Goal: Information Seeking & Learning: Learn about a topic

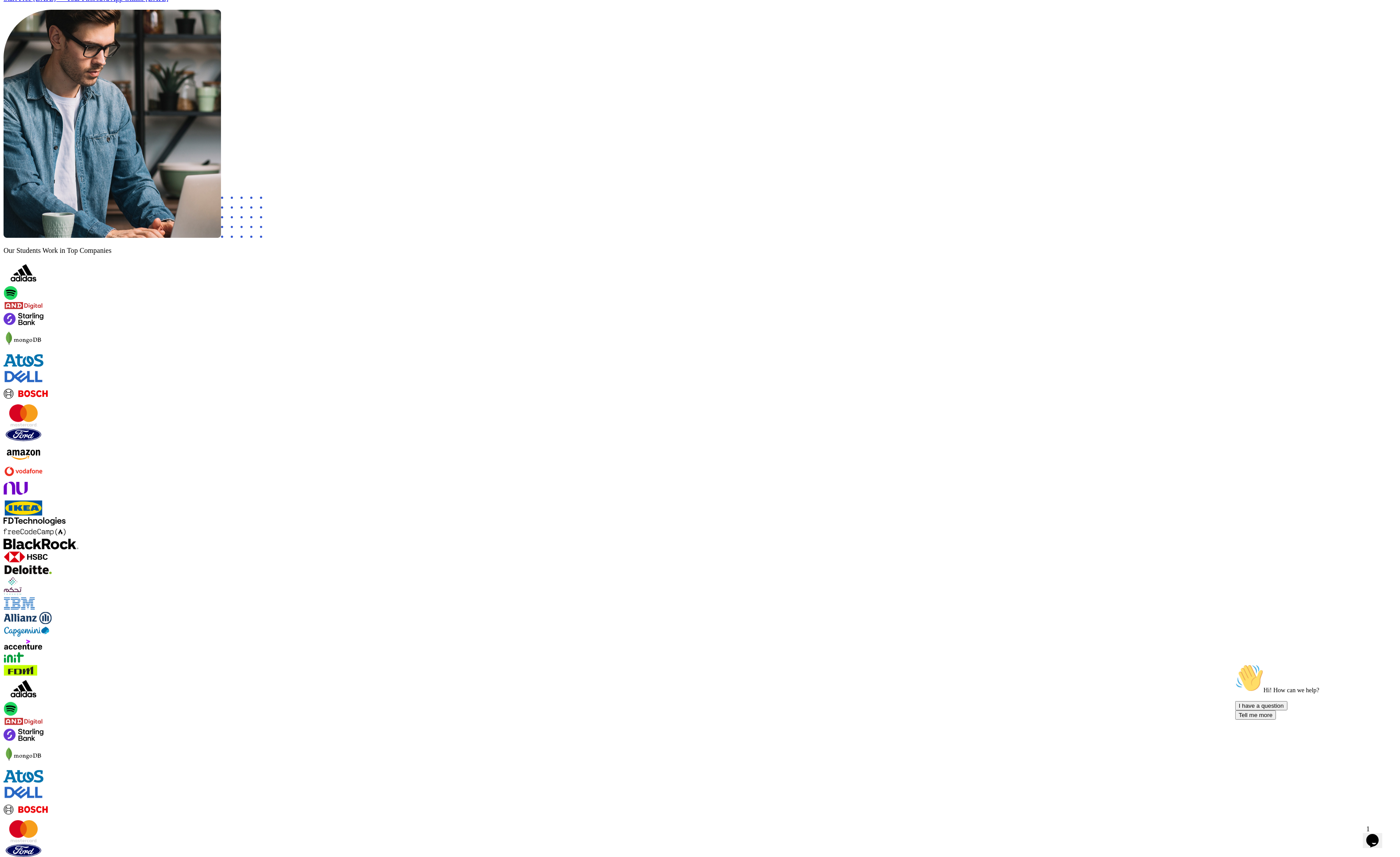
scroll to position [534, 0]
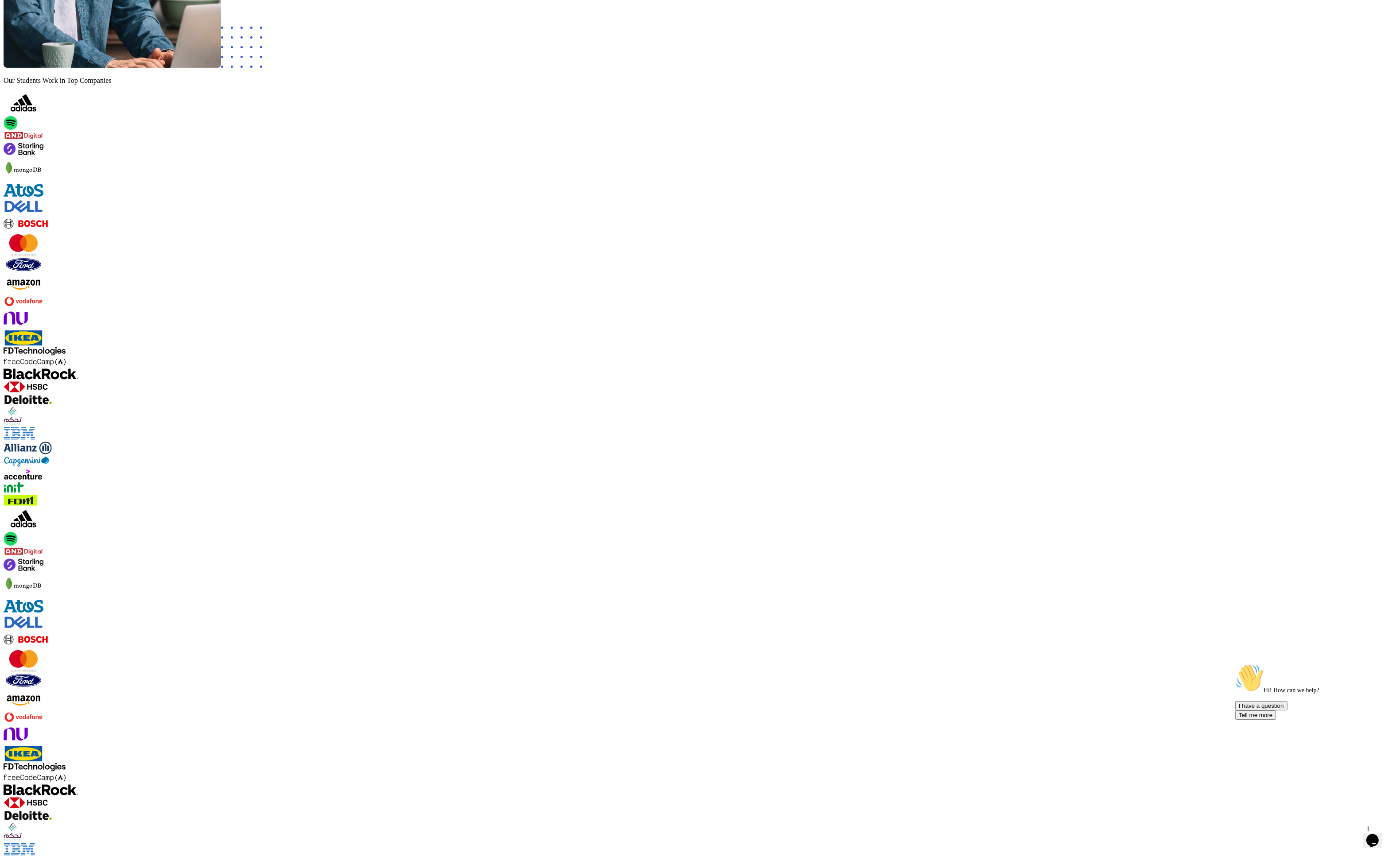
drag, startPoint x: 479, startPoint y: 305, endPoint x: 479, endPoint y: 264, distance: 41.0
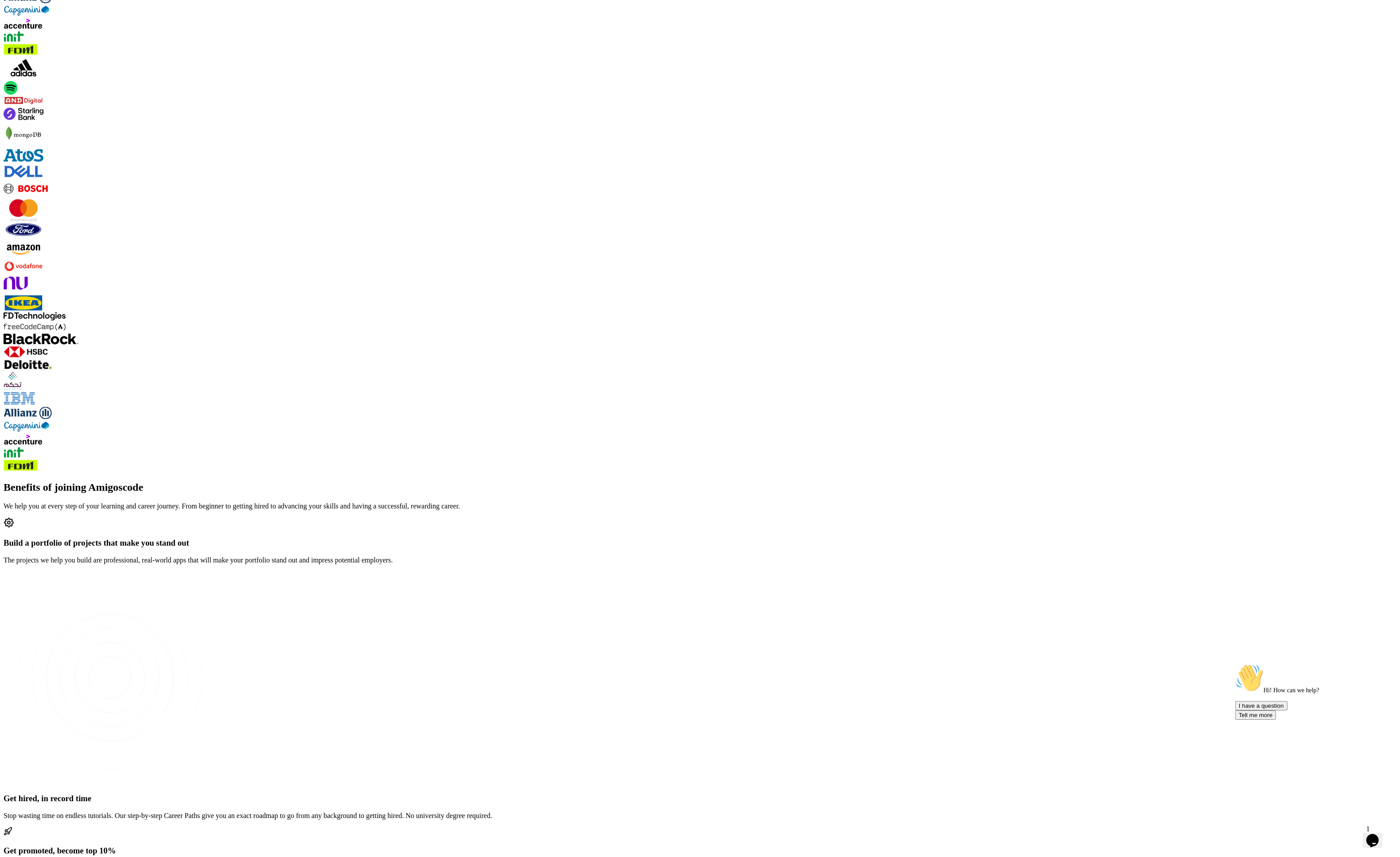
scroll to position [977, 0]
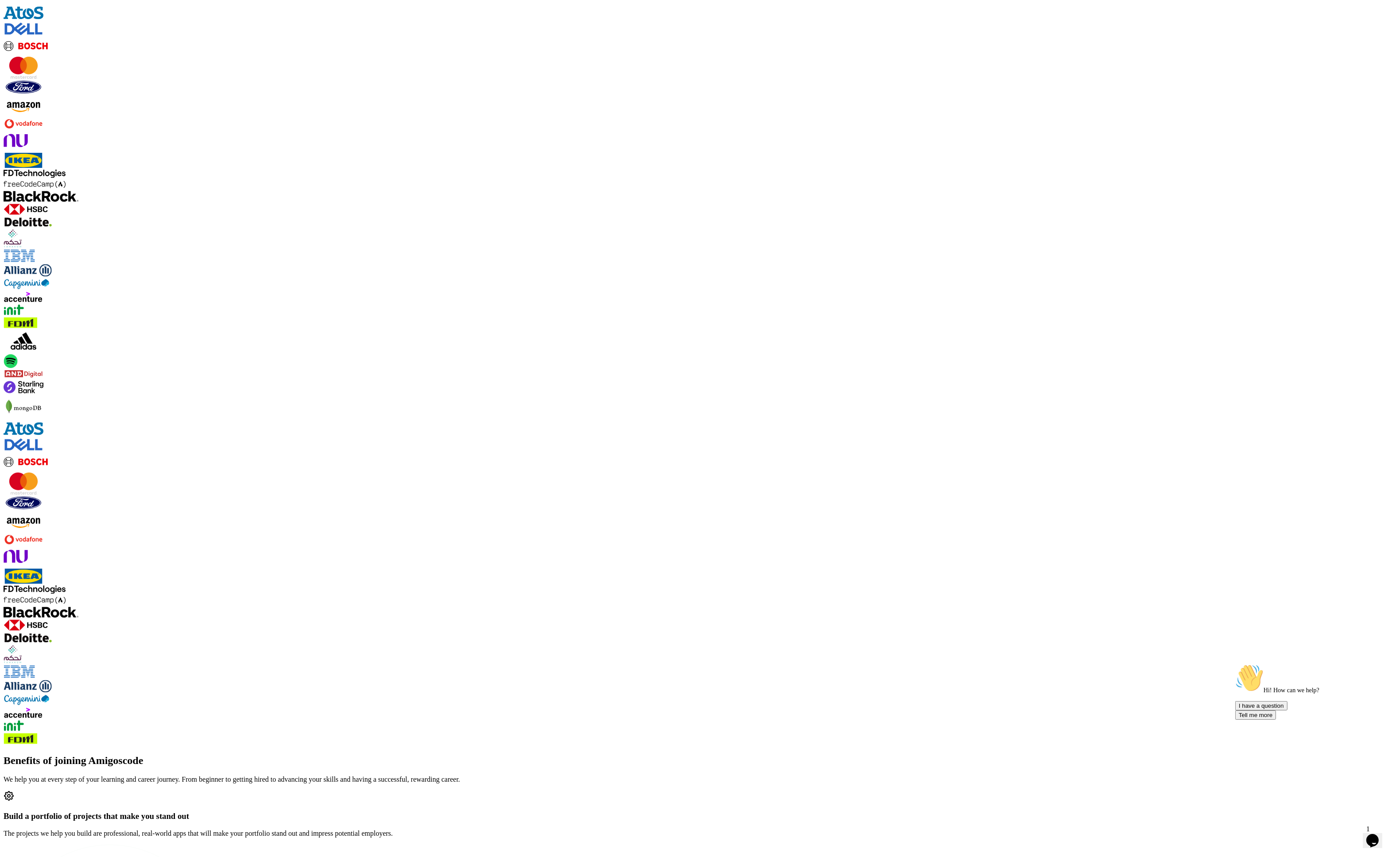
scroll to position [391, 0]
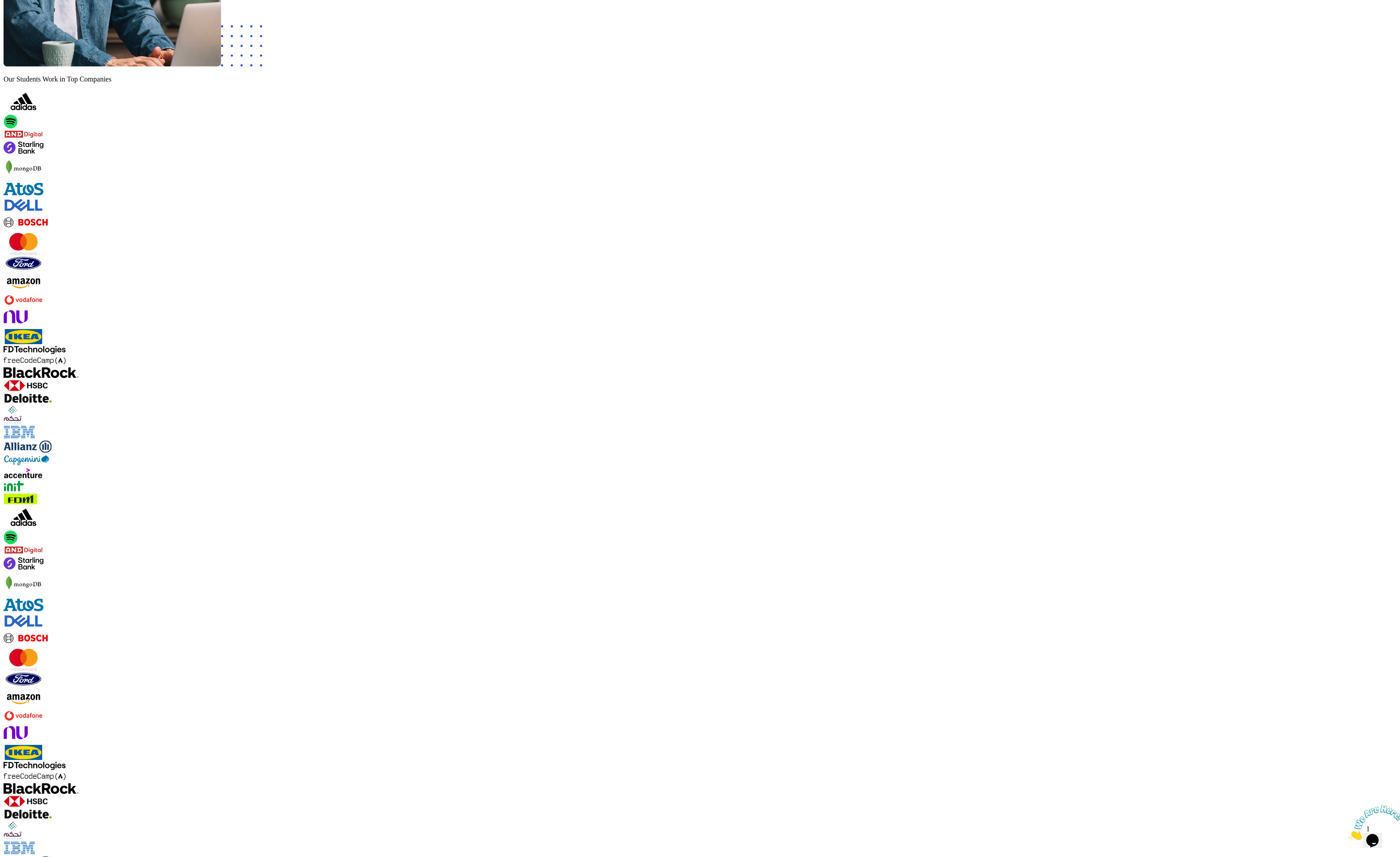
scroll to position [527, 0]
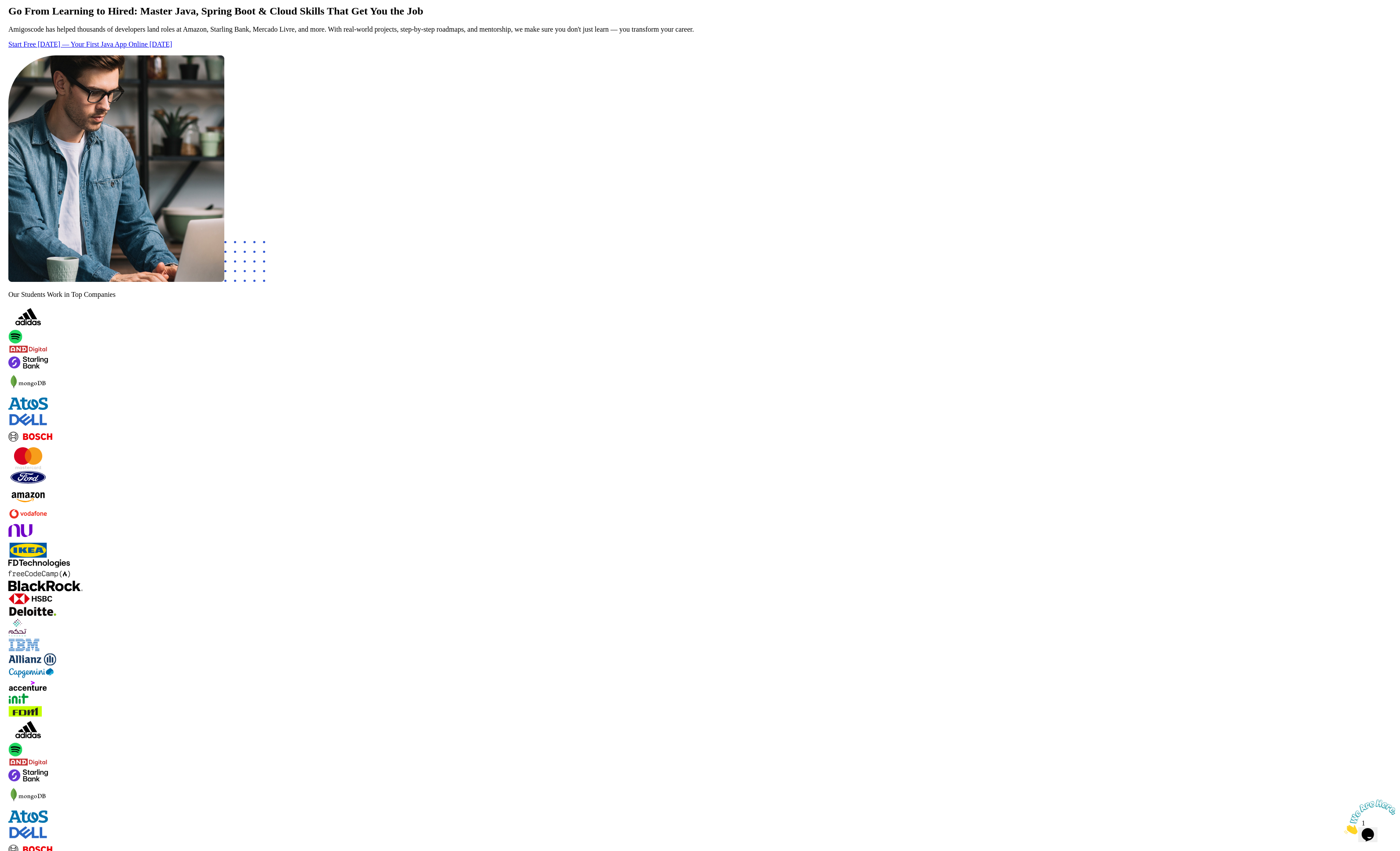
scroll to position [0, 0]
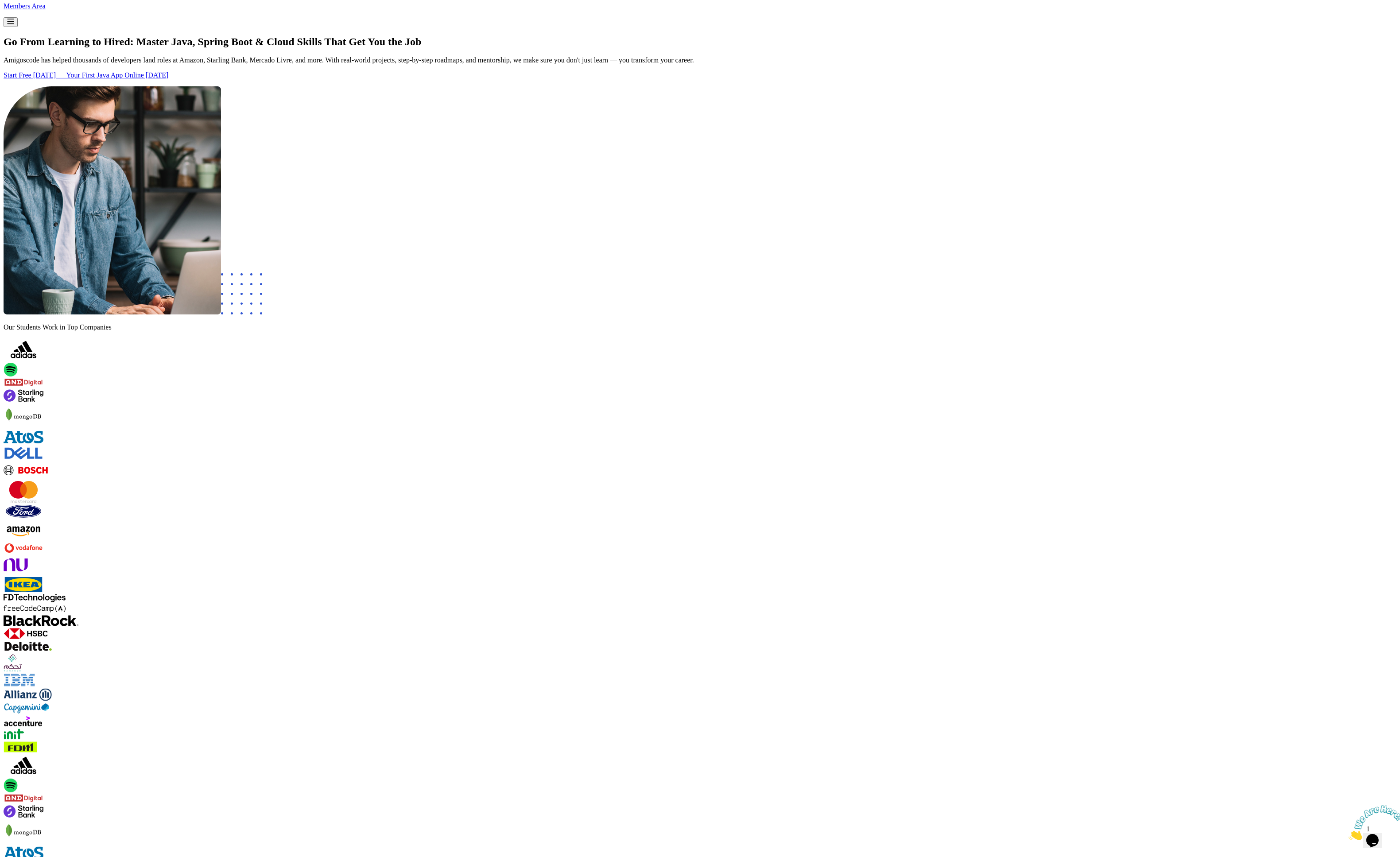
scroll to position [297, 0]
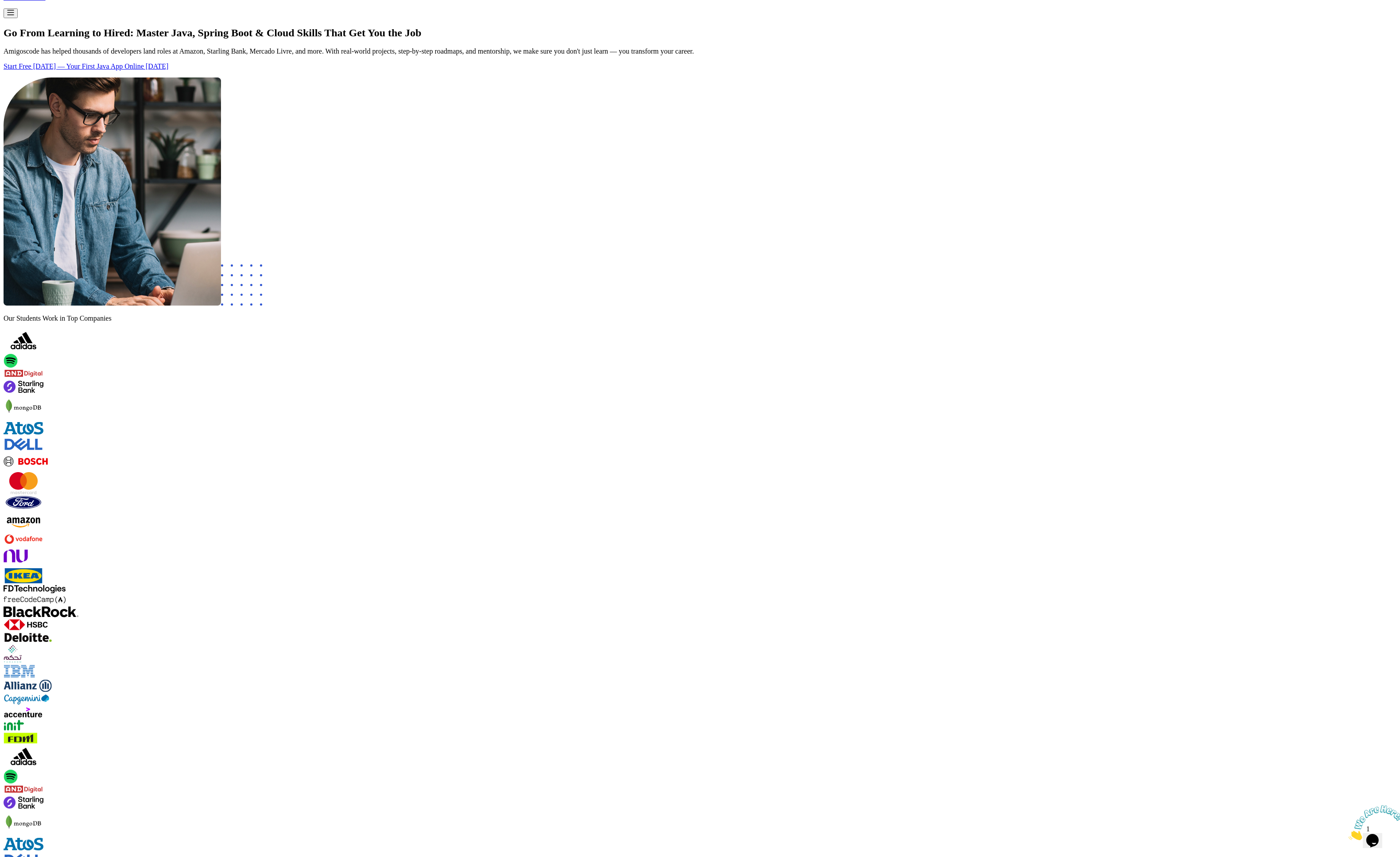
drag, startPoint x: 714, startPoint y: 486, endPoint x: 929, endPoint y: 511, distance: 216.4
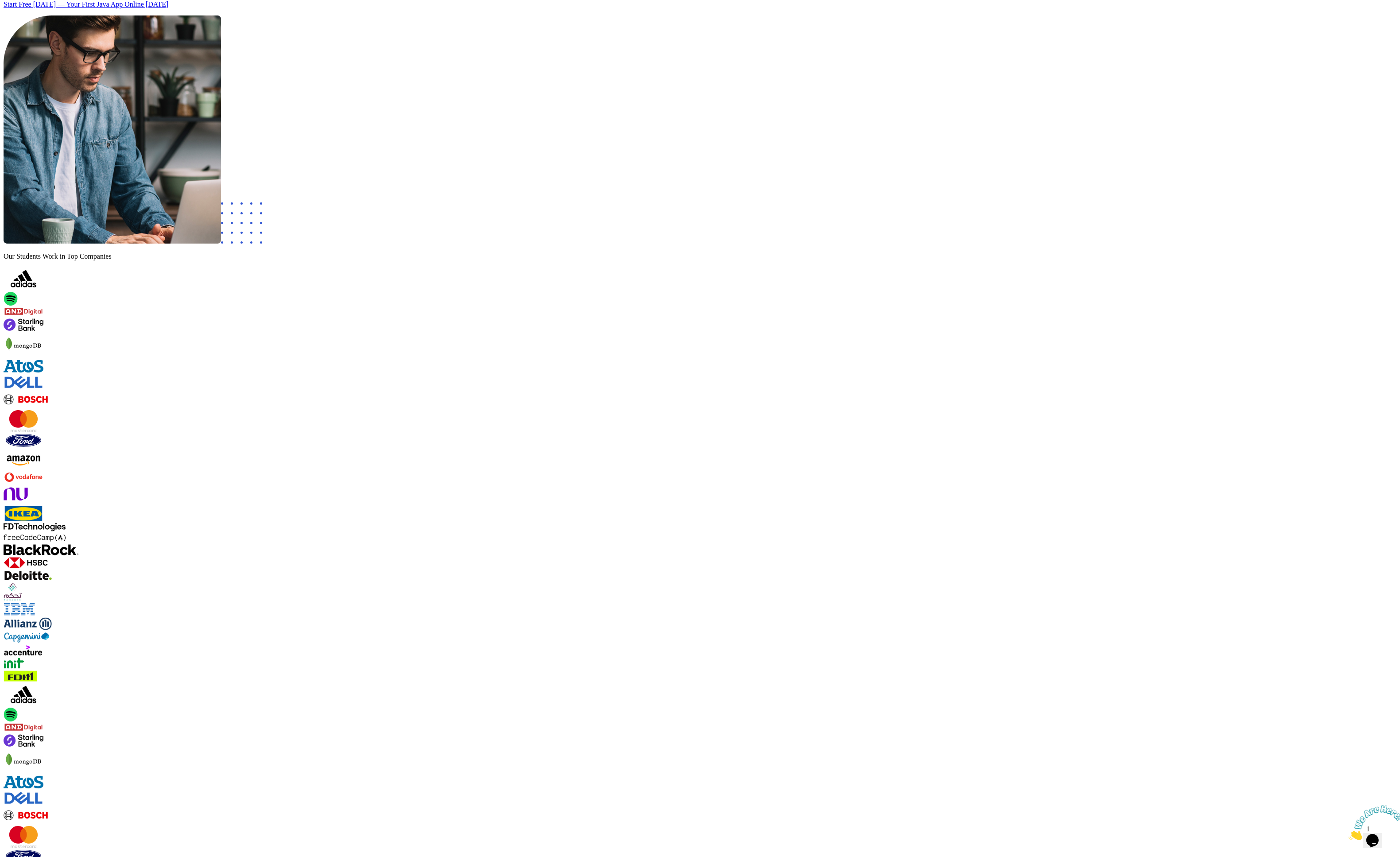
scroll to position [367, 0]
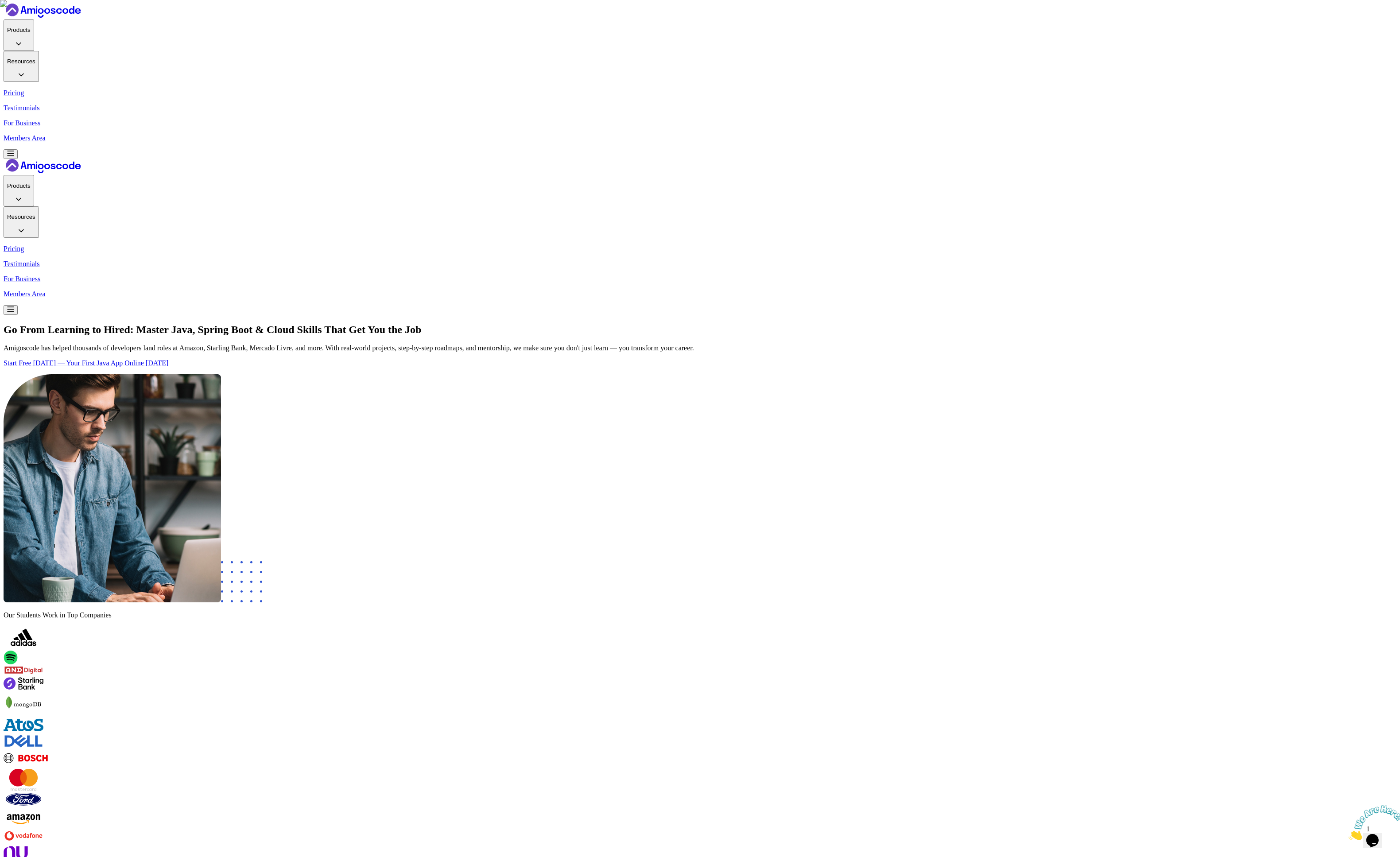
scroll to position [160, 0]
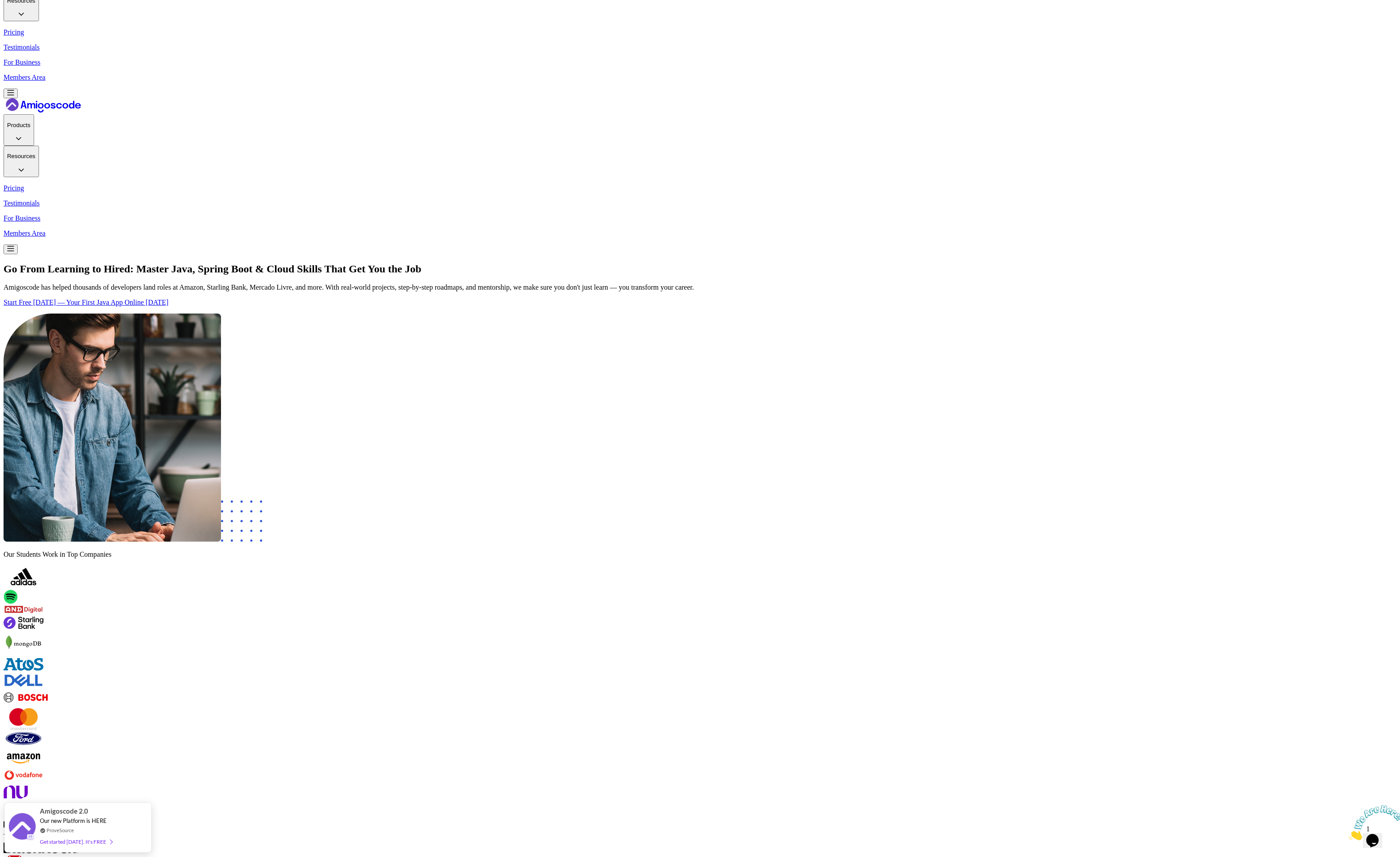
scroll to position [287, 0]
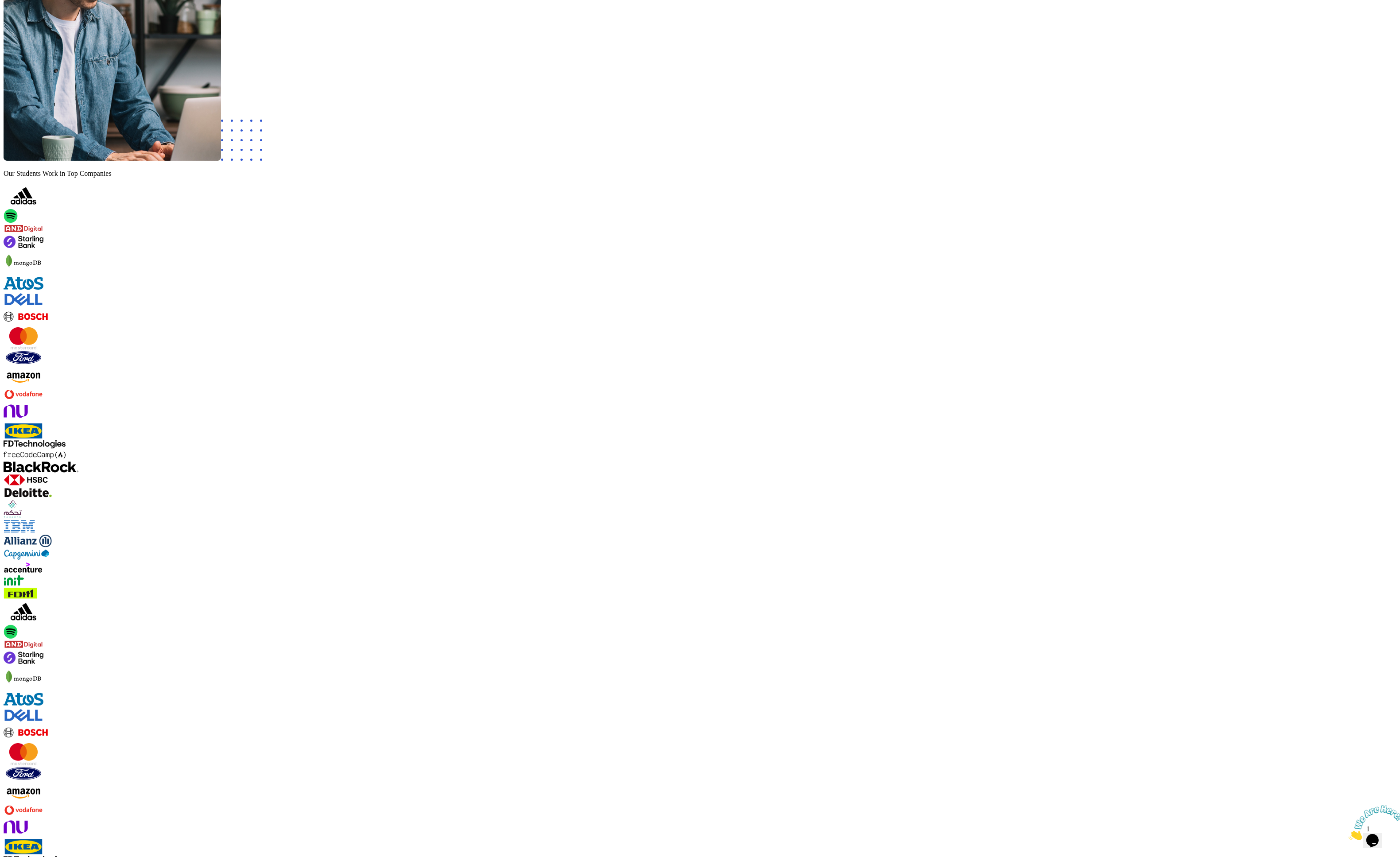
scroll to position [509, 0]
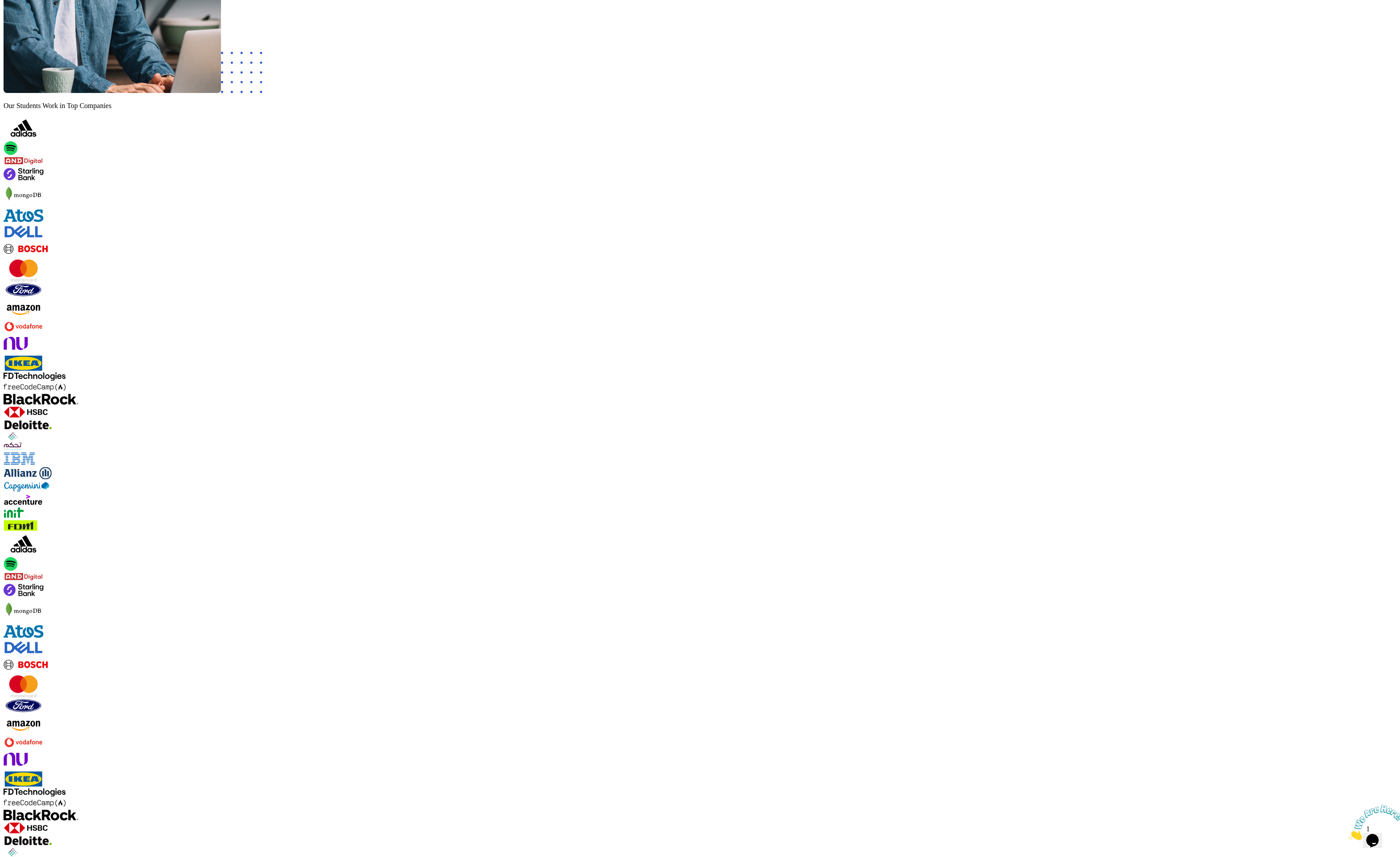
drag, startPoint x: 592, startPoint y: 586, endPoint x: 411, endPoint y: 561, distance: 182.7
copy h3 "We can help you build your dream career, even if ..."
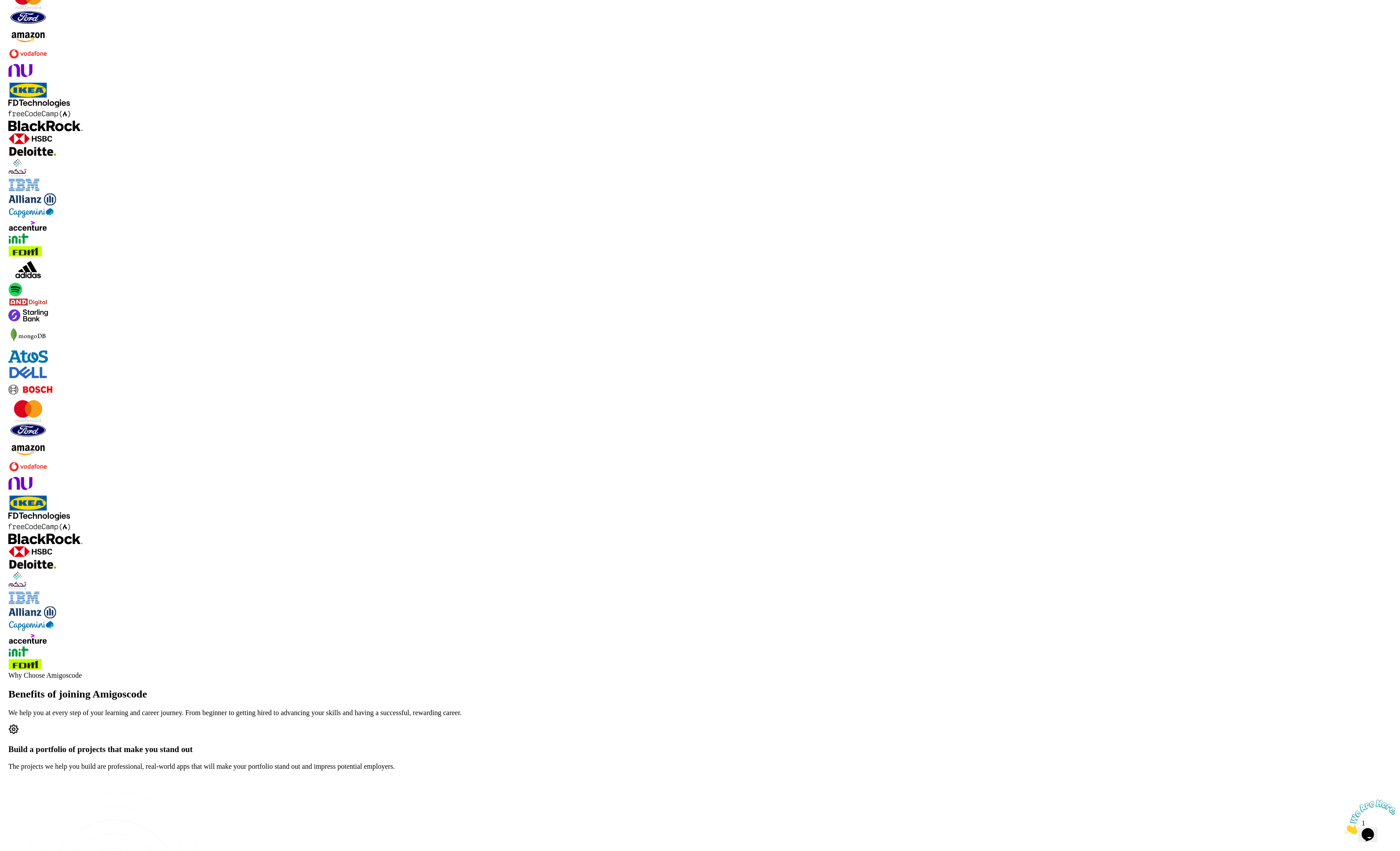
scroll to position [561, 0]
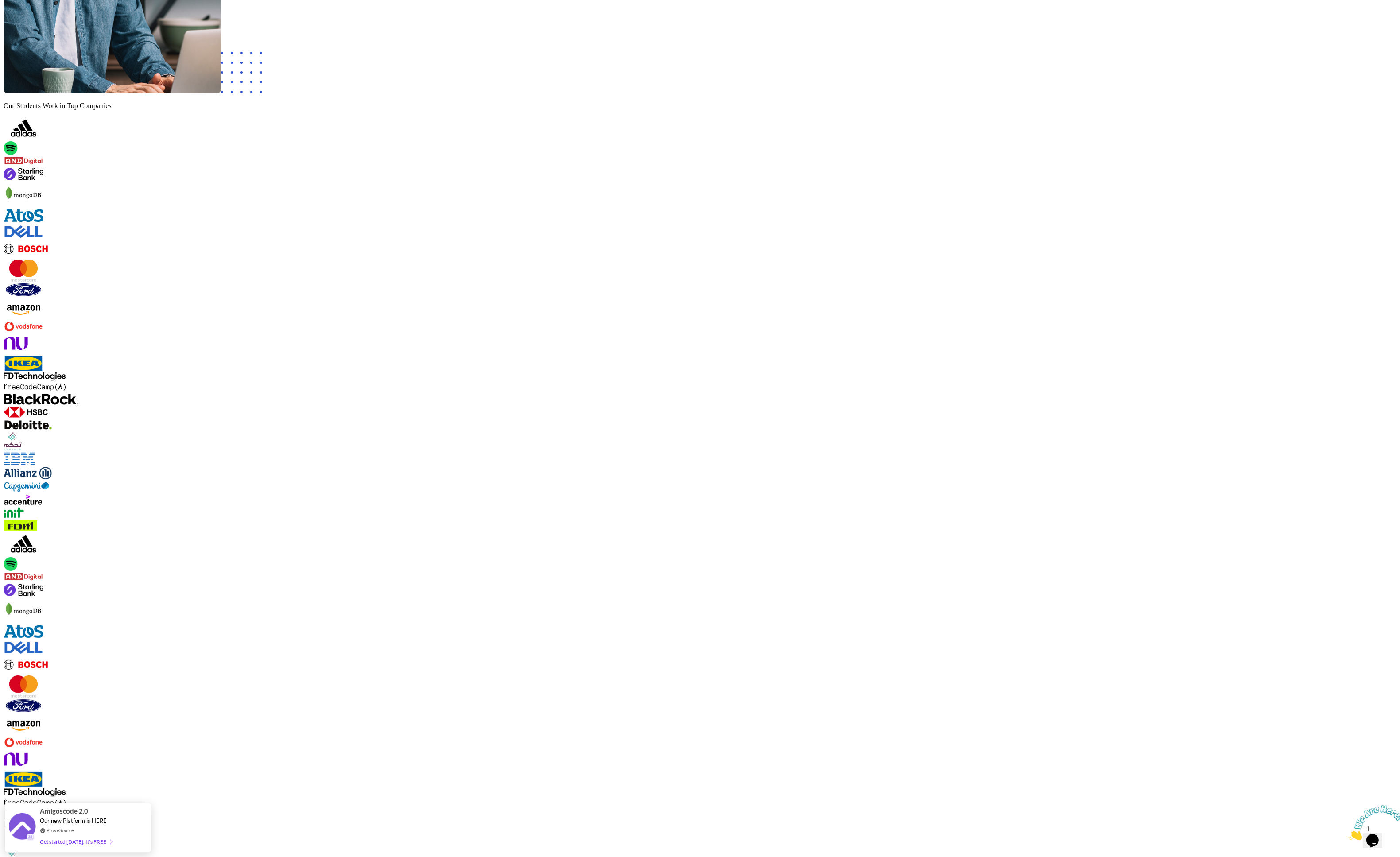
scroll to position [518, 0]
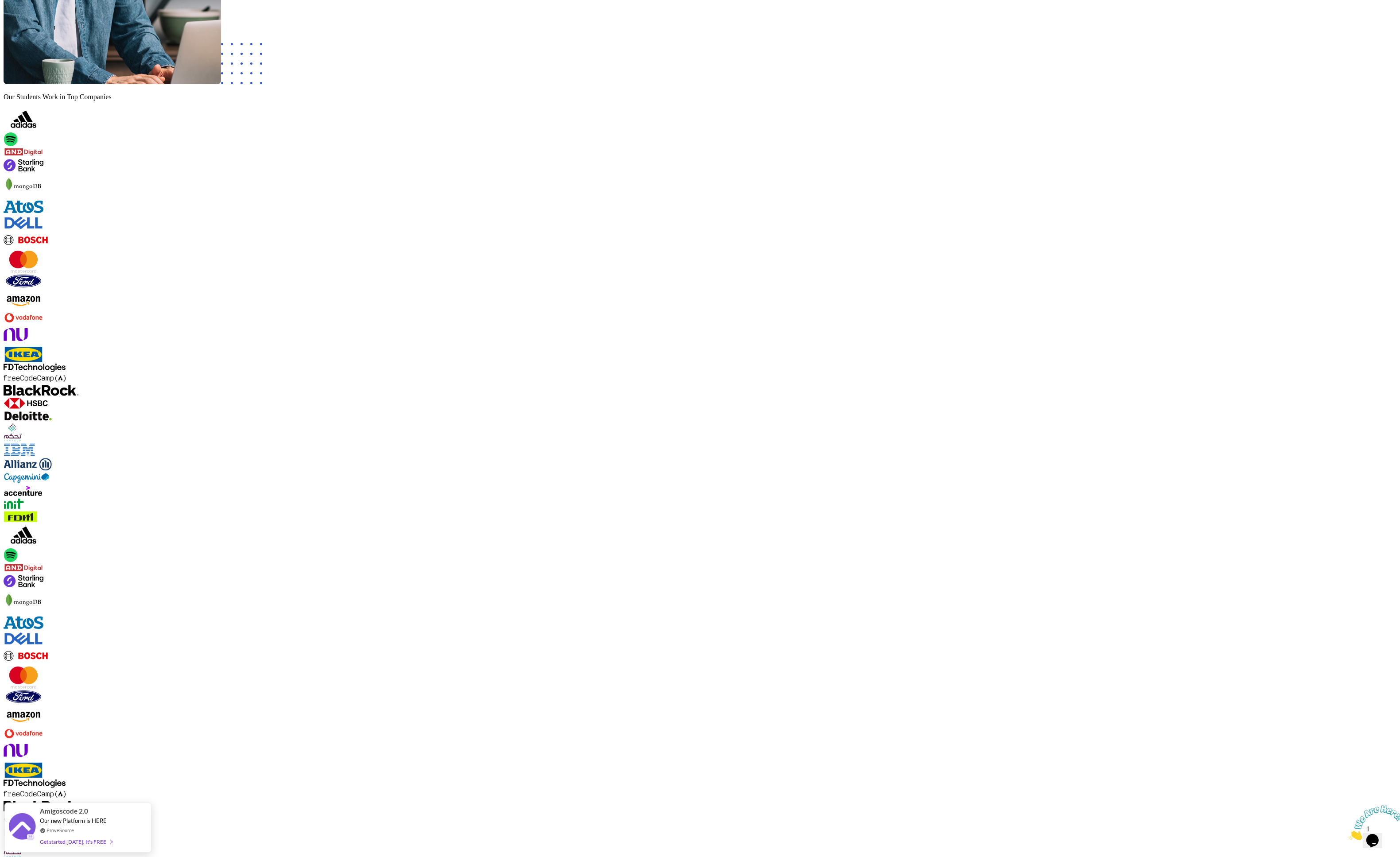
drag, startPoint x: 537, startPoint y: 426, endPoint x: 887, endPoint y: 576, distance: 380.8
copy div "We can help you build your dream career, even if ... You're completely new to t…"
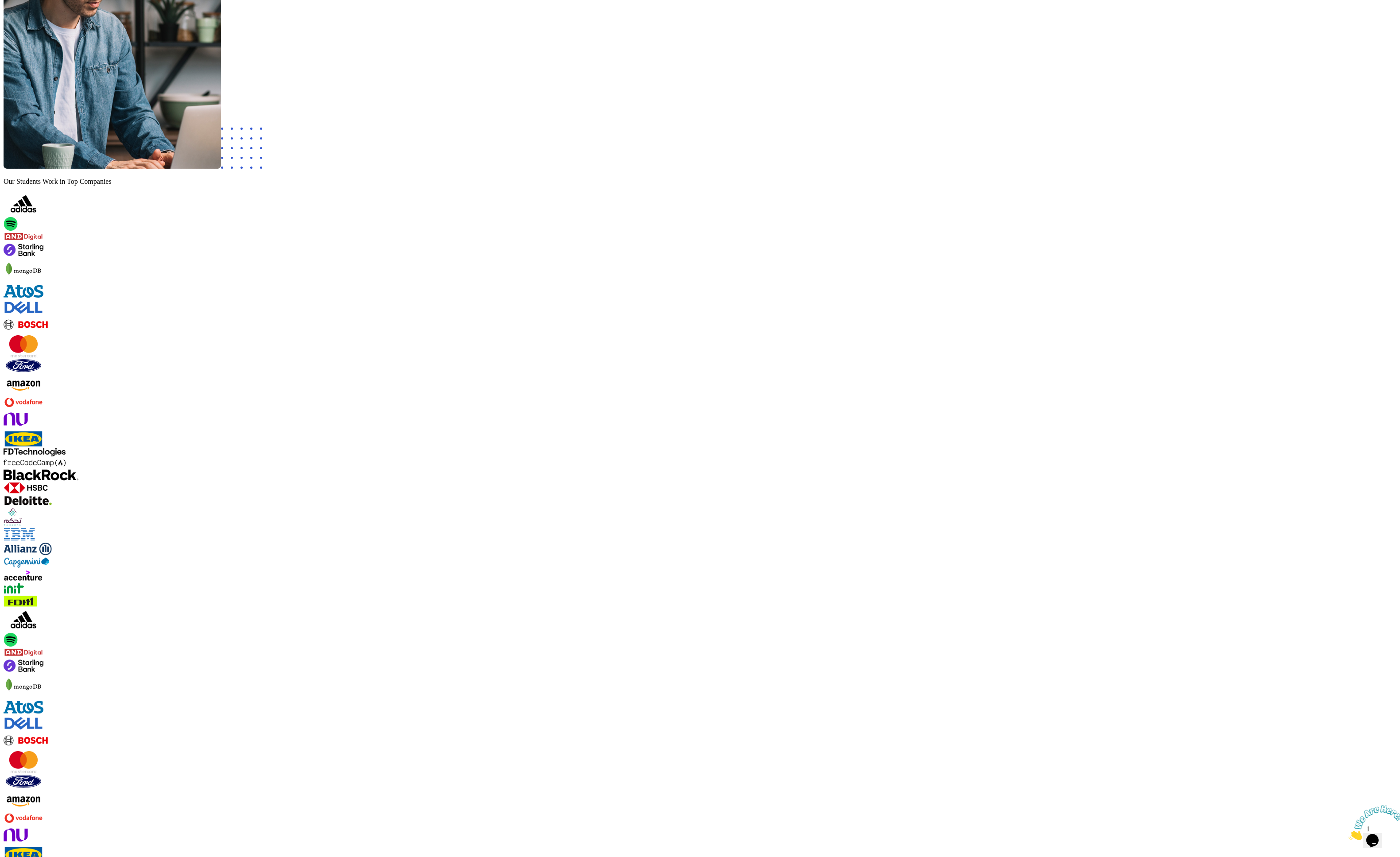
scroll to position [362, 0]
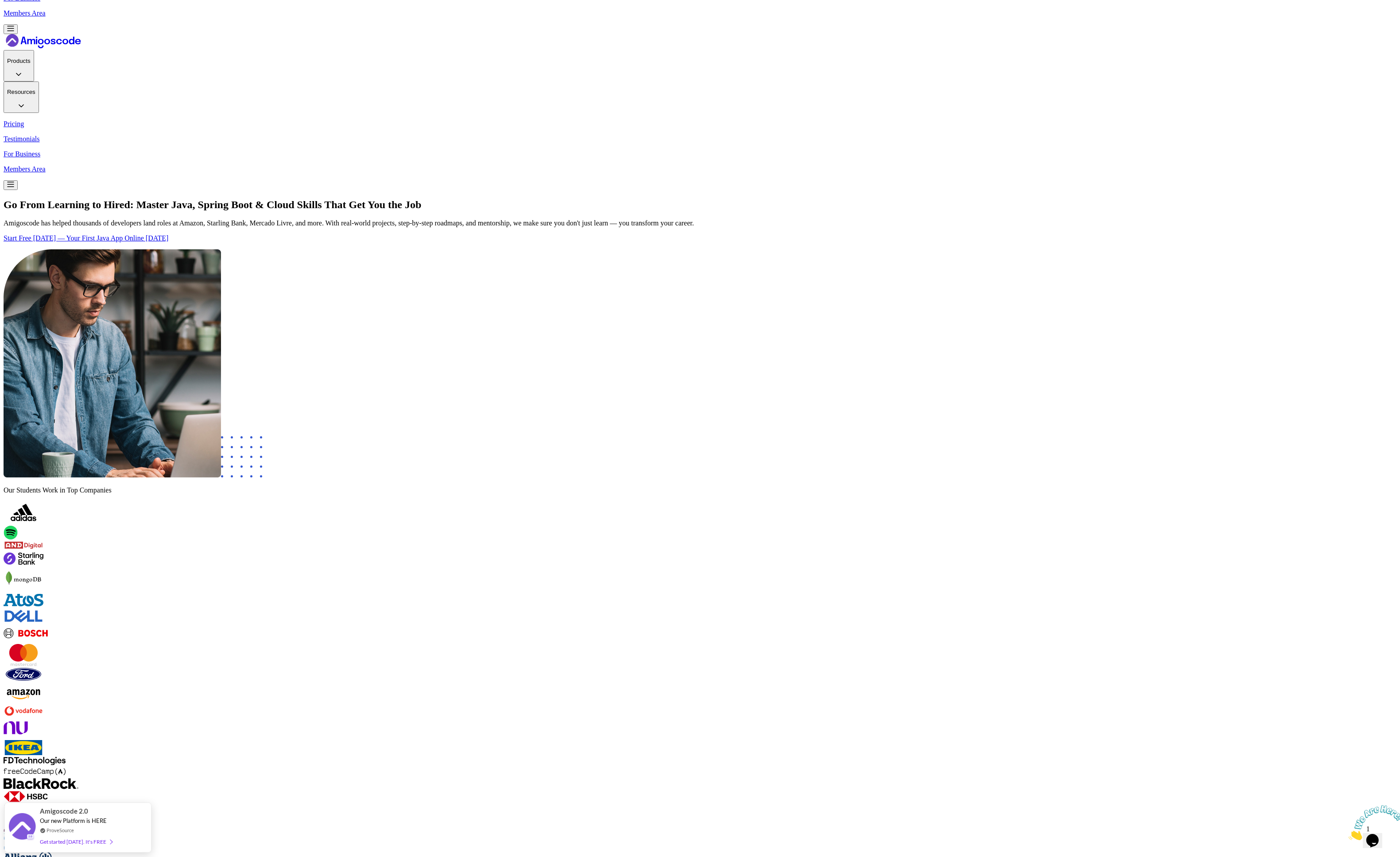
scroll to position [558, 0]
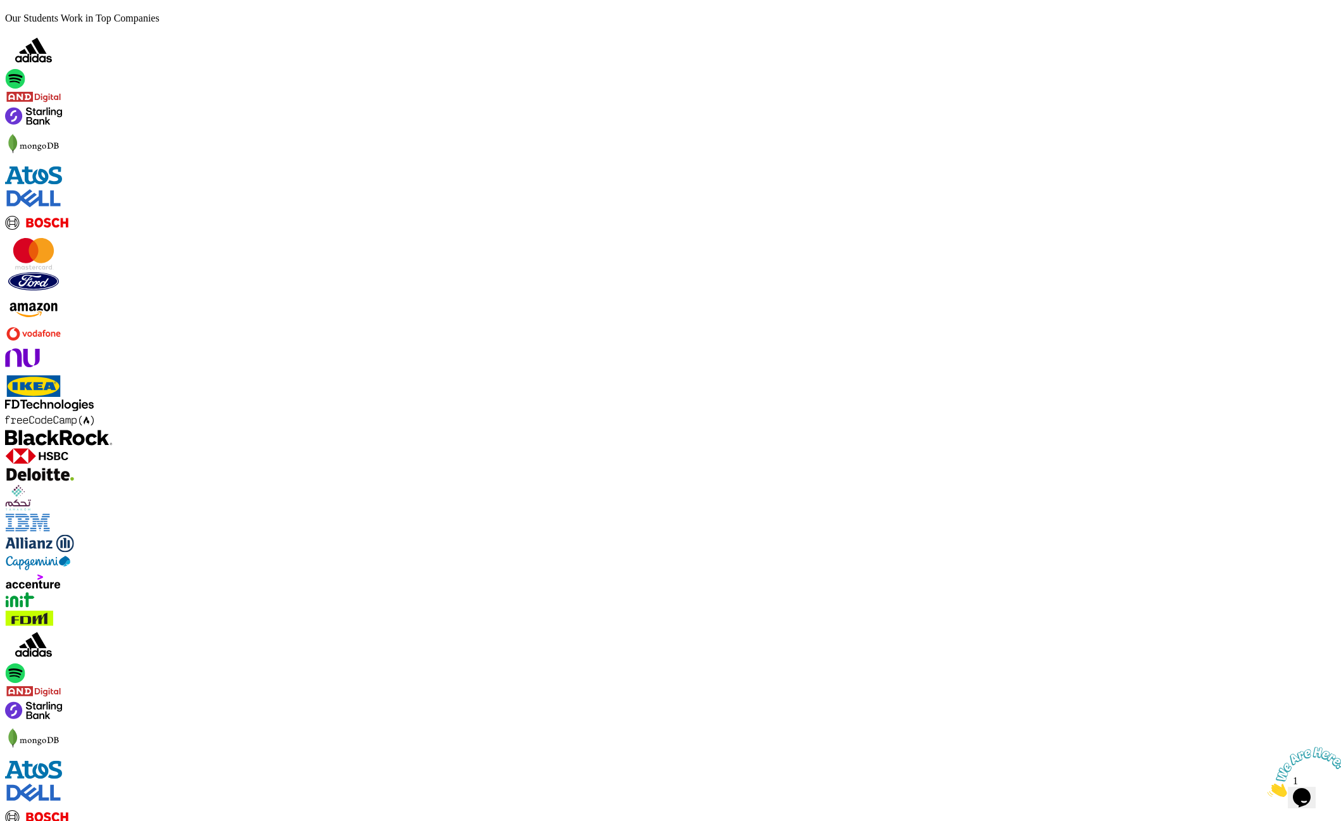
scroll to position [926, 0]
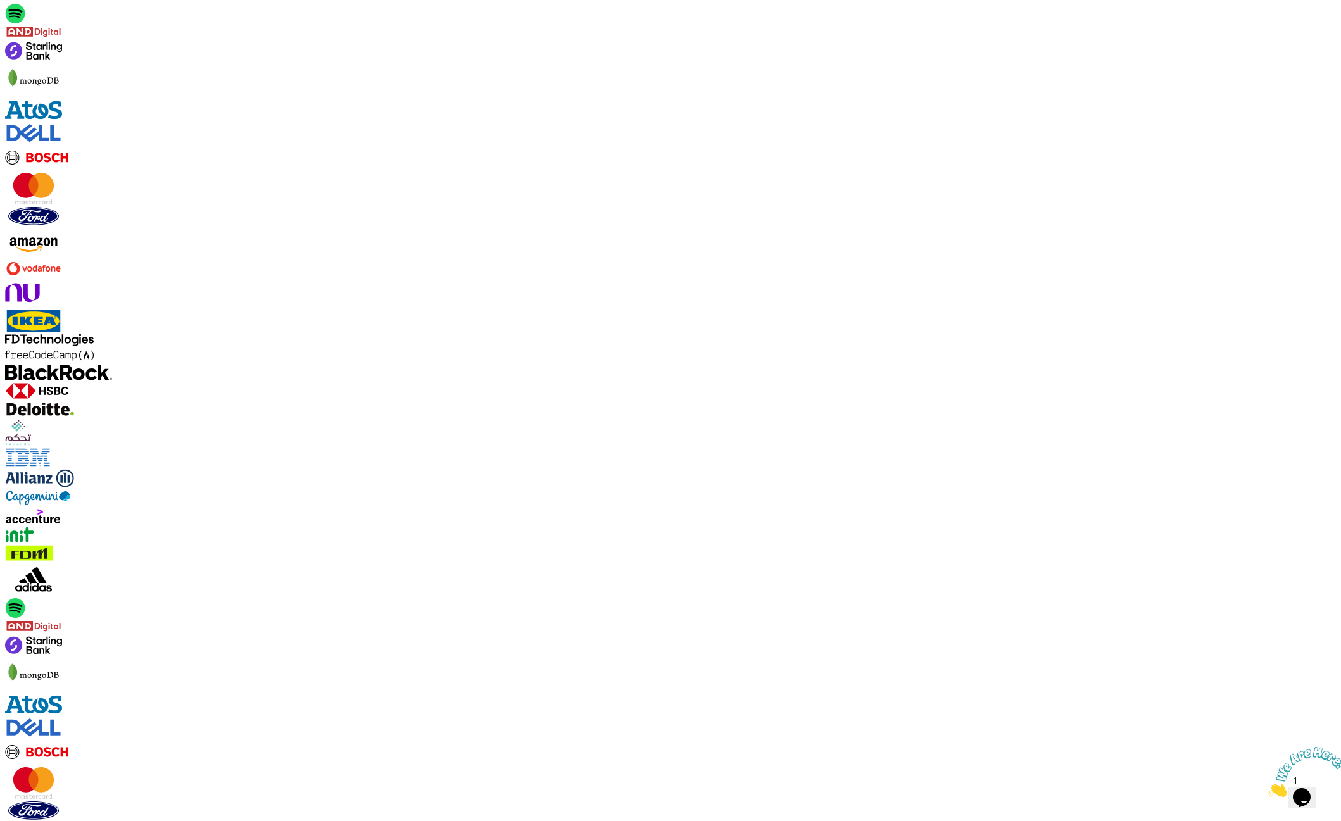
drag, startPoint x: 272, startPoint y: 501, endPoint x: 516, endPoint y: 769, distance: 362.2
copy ul "You're completely new to tech and have never worked with A.I. or written a line…"
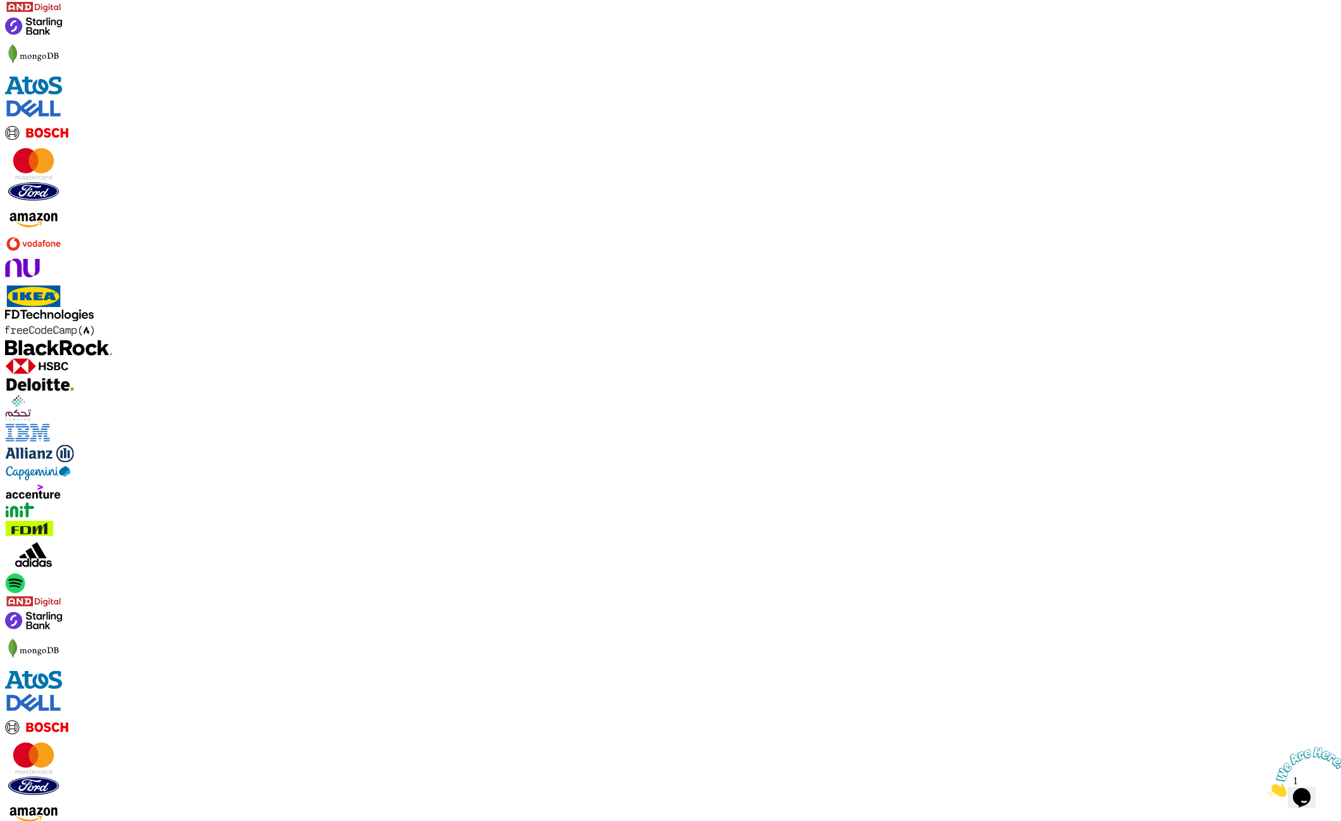
scroll to position [998, 0]
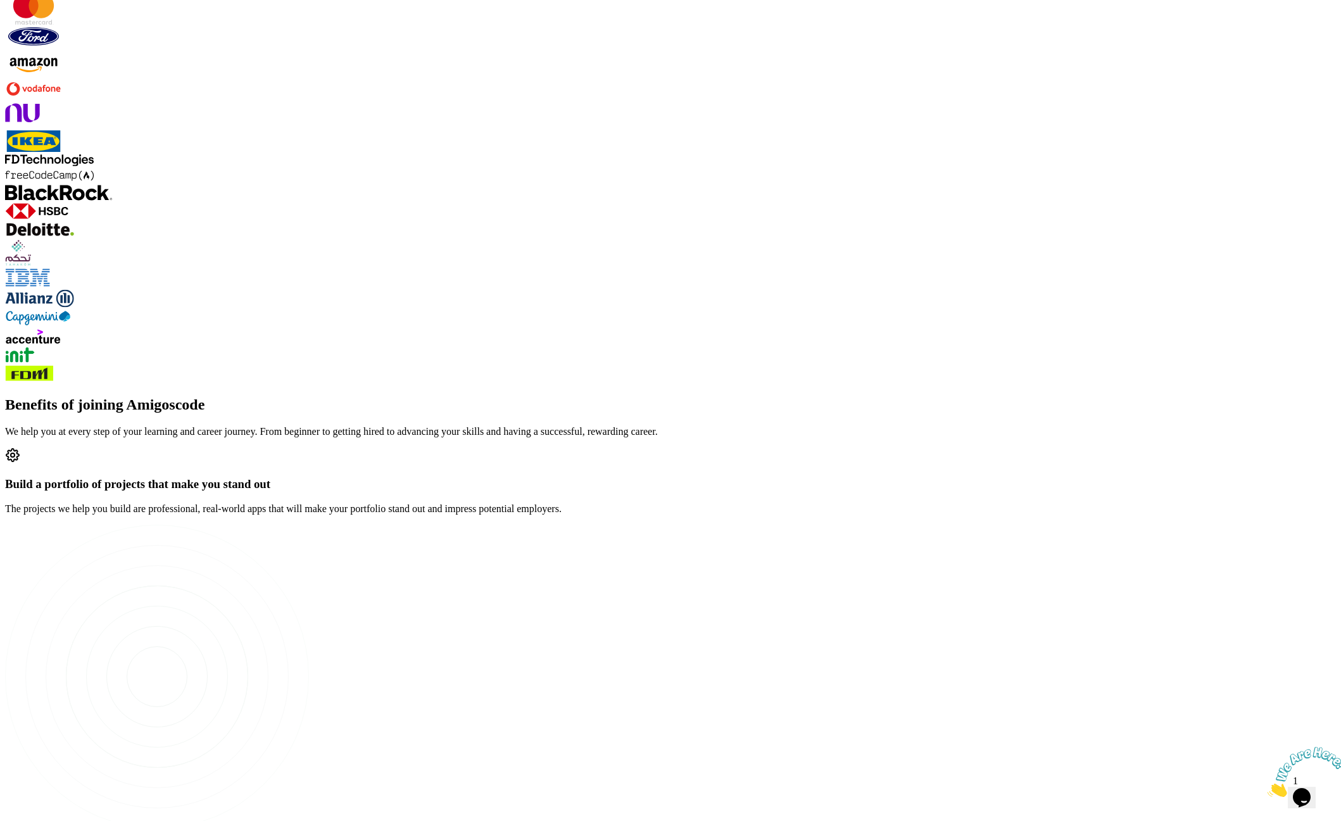
scroll to position [1655, 0]
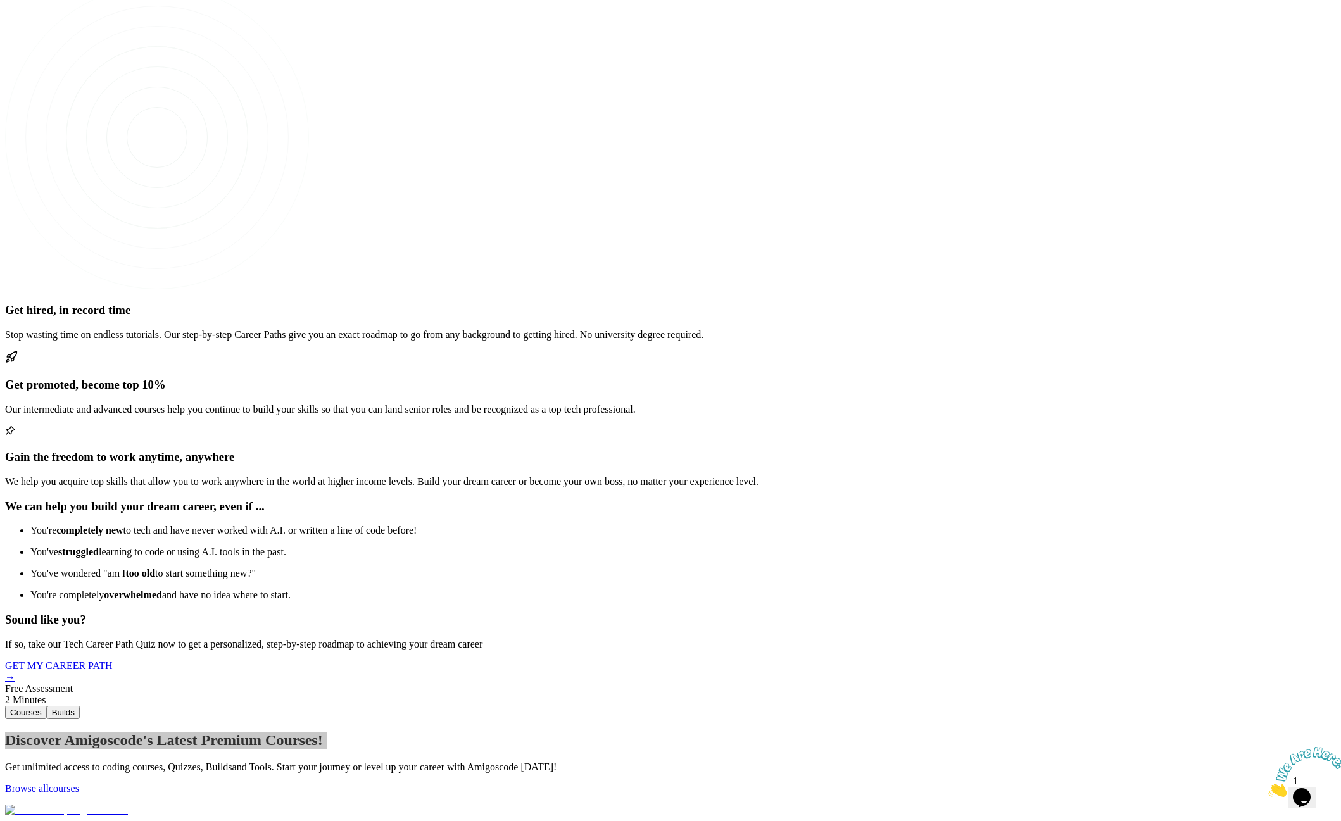
scroll to position [2306, 0]
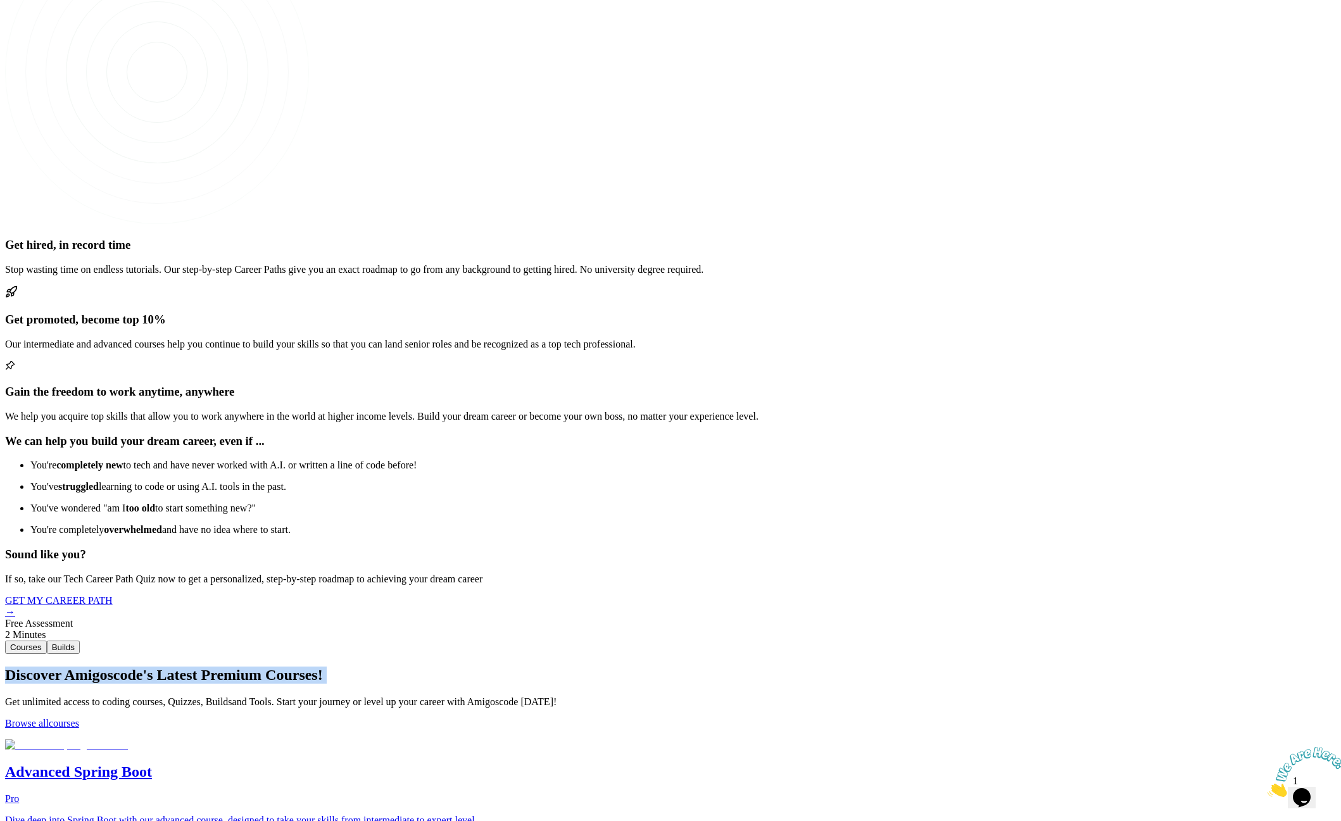
drag, startPoint x: 567, startPoint y: 191, endPoint x: 885, endPoint y: 235, distance: 320.3
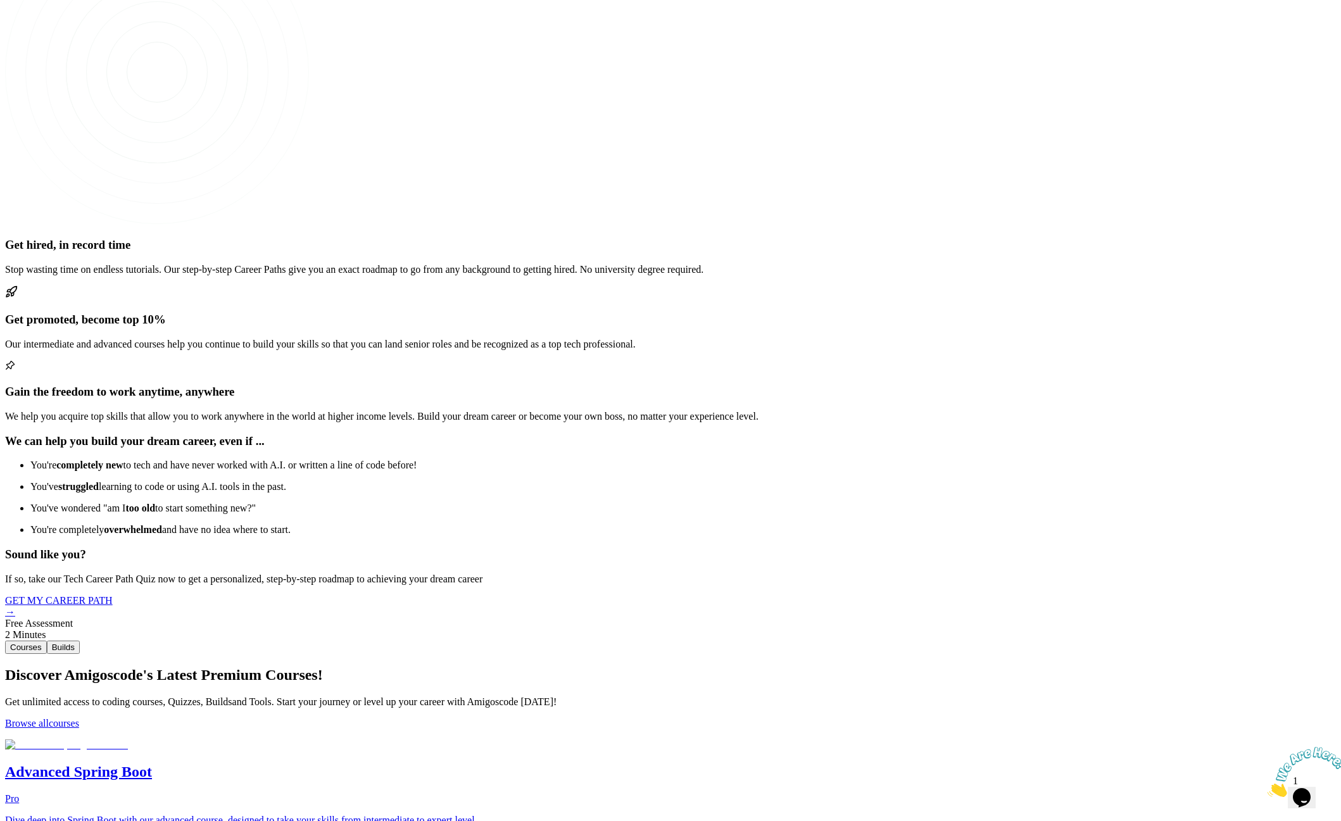
drag, startPoint x: 783, startPoint y: 268, endPoint x: 645, endPoint y: 193, distance: 157.0
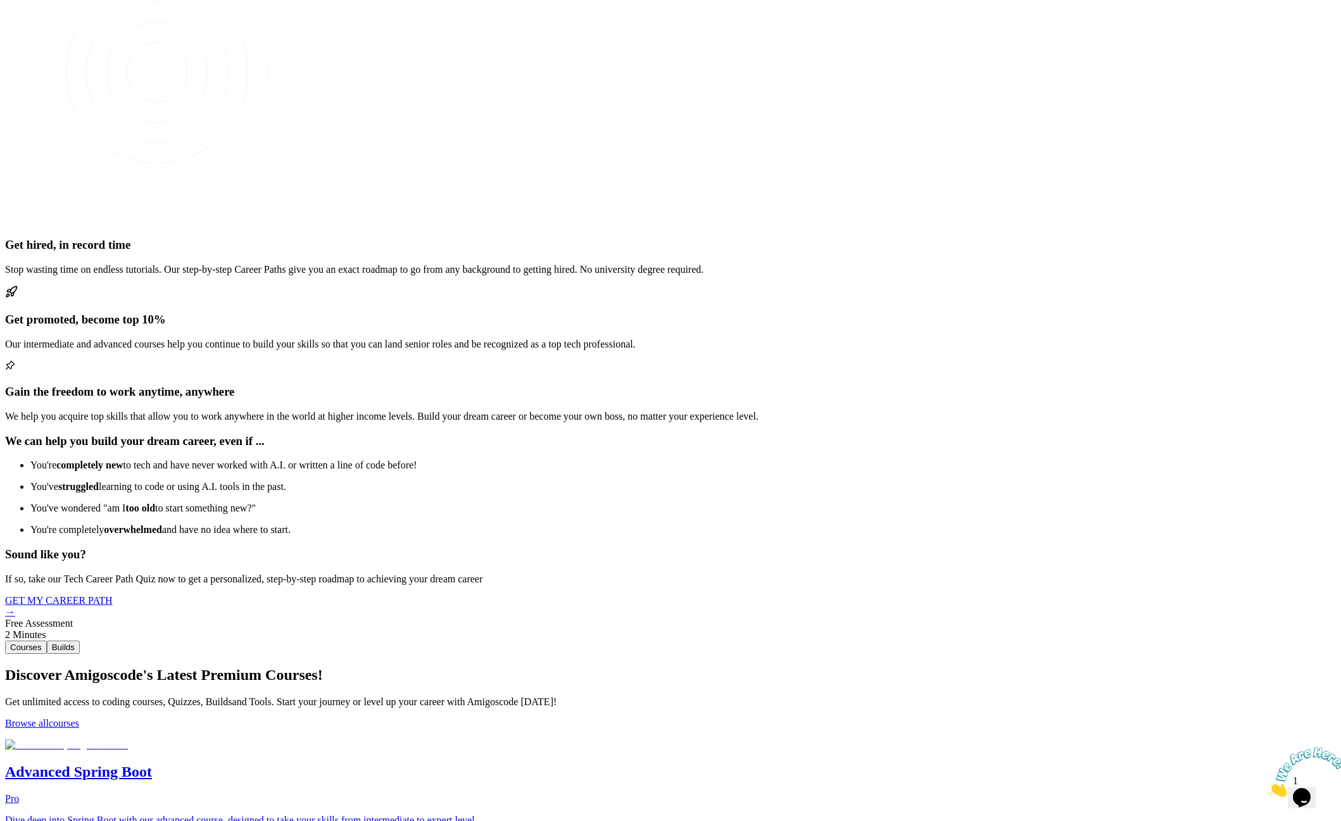
drag, startPoint x: 814, startPoint y: 282, endPoint x: 614, endPoint y: 191, distance: 219.9
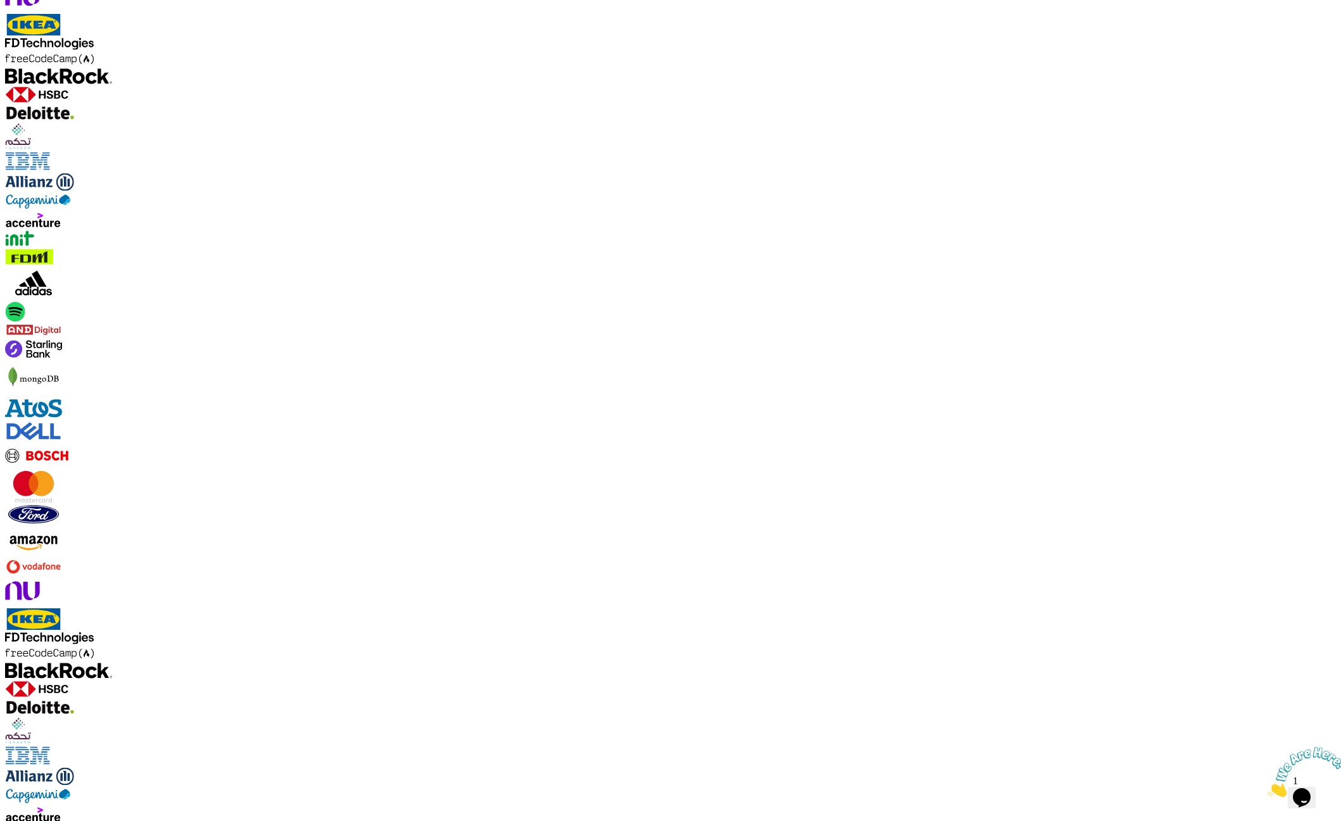
scroll to position [1288, 0]
